Goal: Task Accomplishment & Management: Use online tool/utility

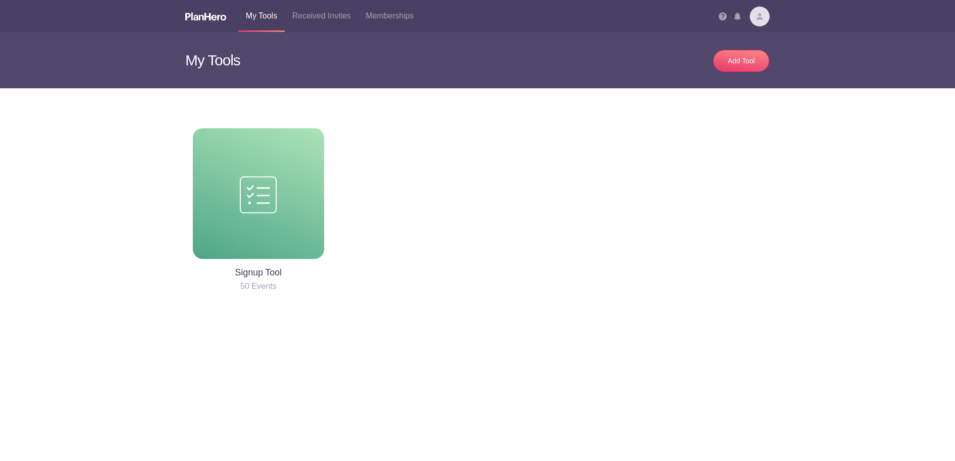
click at [737, 19] on img at bounding box center [737, 16] width 6 height 8
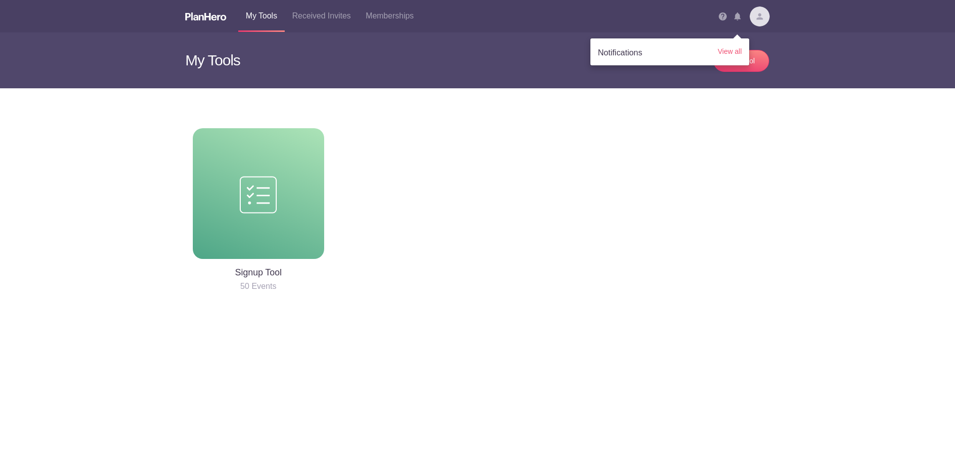
click at [729, 59] on li "Notifications View all" at bounding box center [669, 53] width 159 height 14
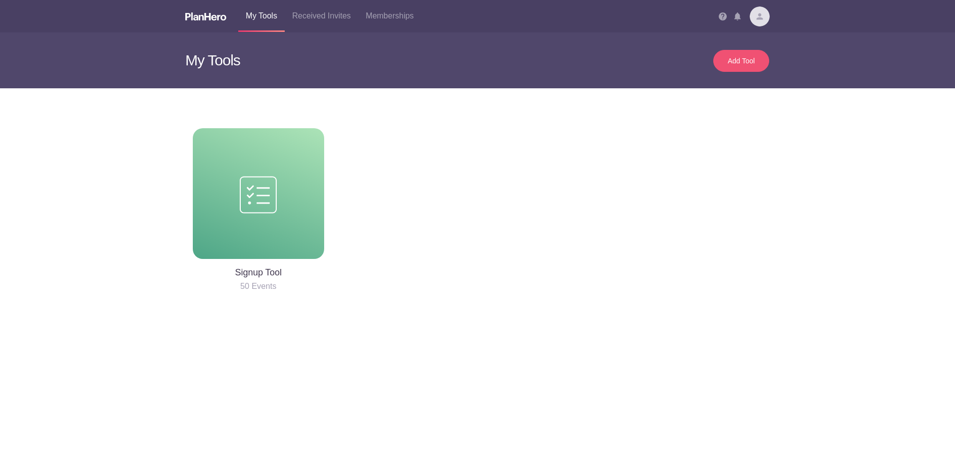
click at [729, 53] on link "Add Tool" at bounding box center [741, 61] width 56 height 22
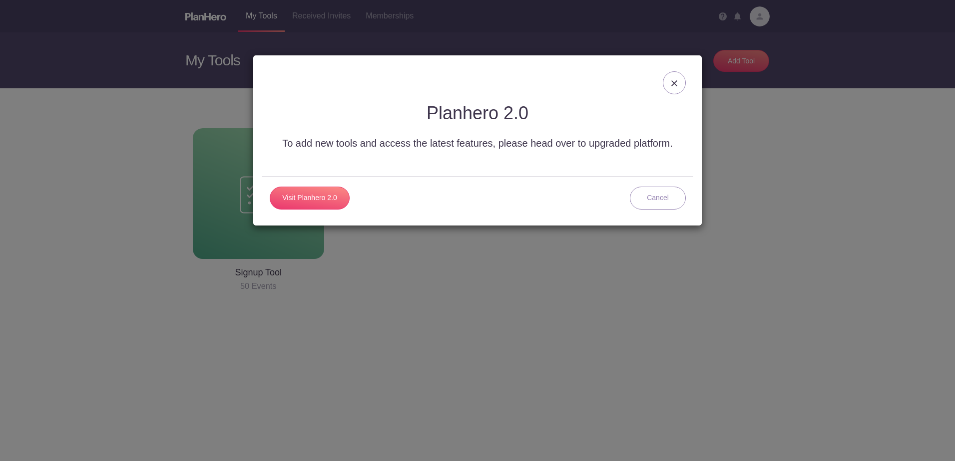
click at [678, 76] on div at bounding box center [674, 82] width 23 height 23
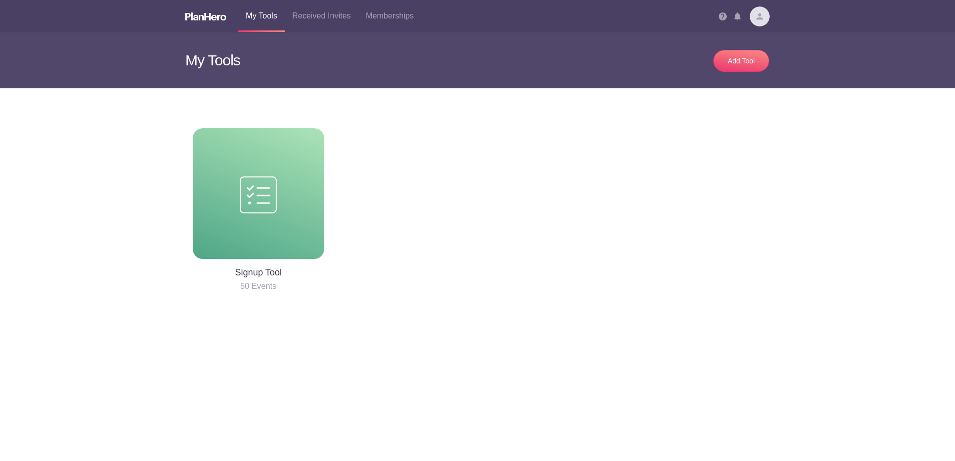
click at [741, 22] on li "Notifications View all" at bounding box center [741, 16] width 15 height 32
click at [740, 18] on img at bounding box center [737, 16] width 6 height 8
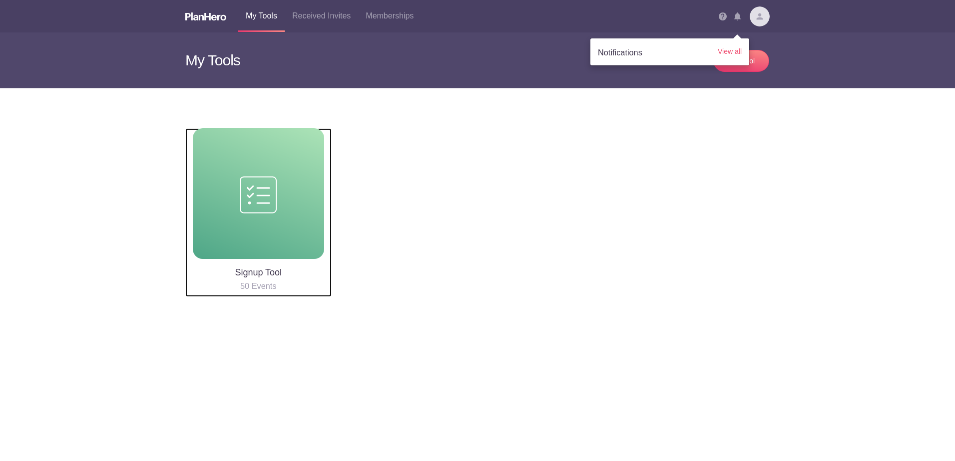
click at [281, 167] on div at bounding box center [258, 193] width 131 height 131
